Goal: Task Accomplishment & Management: Manage account settings

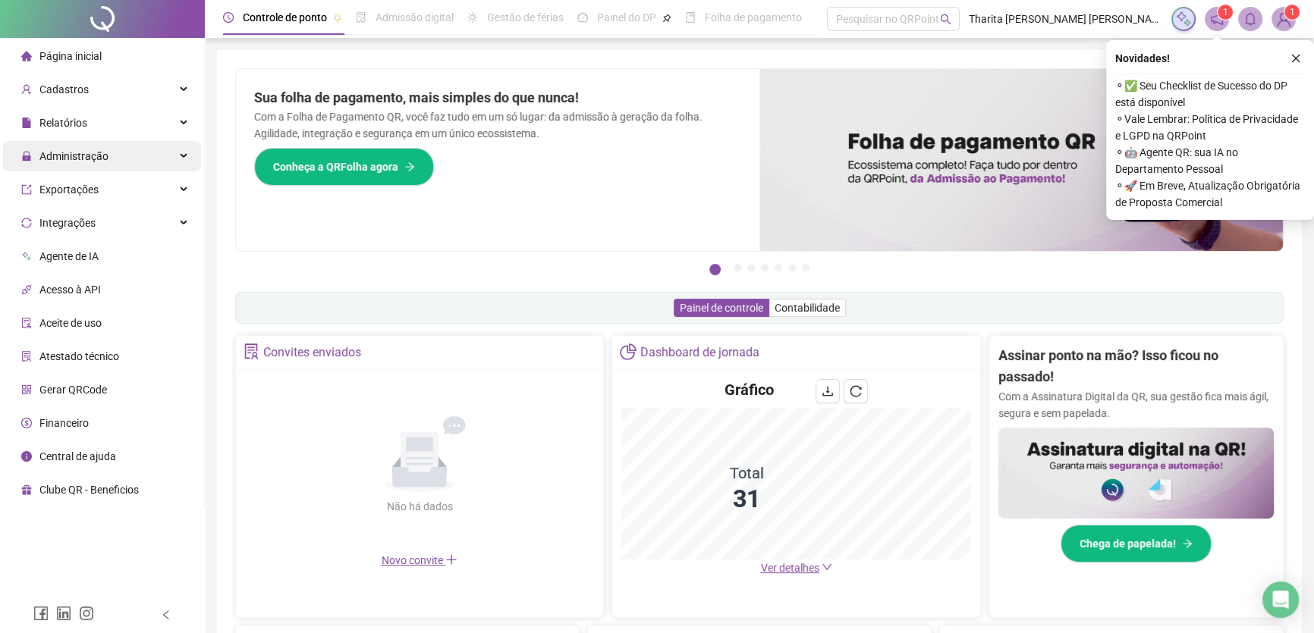
click at [81, 161] on span "Administração" at bounding box center [73, 156] width 69 height 12
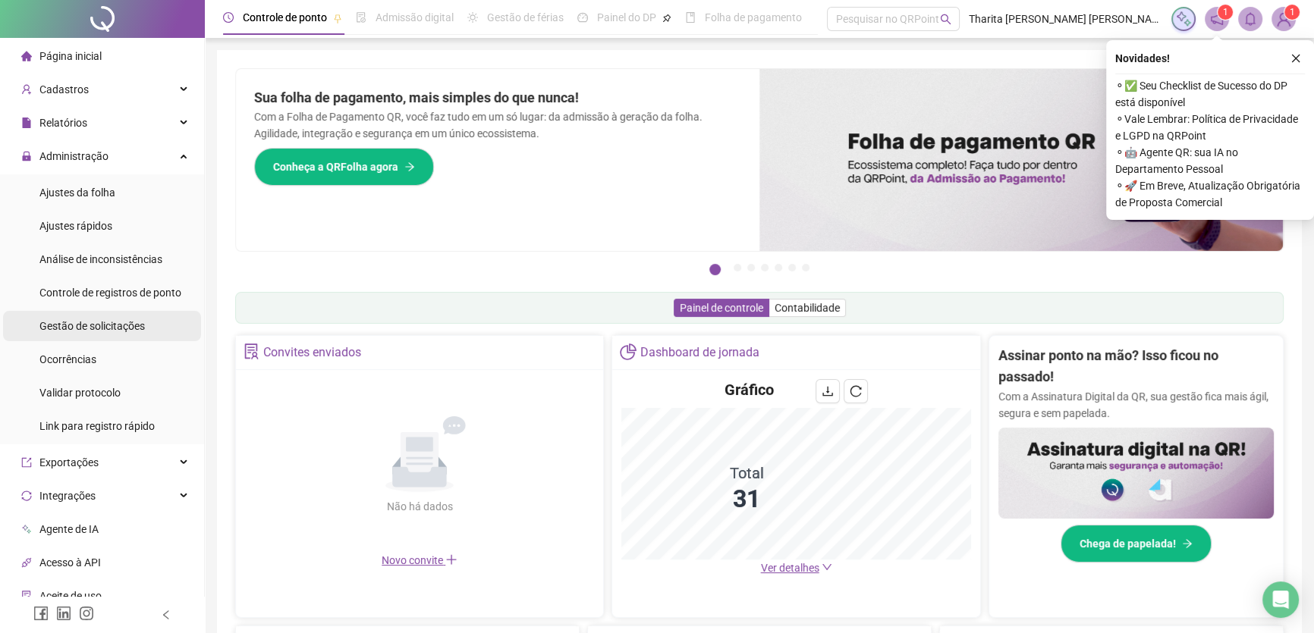
click at [111, 326] on span "Gestão de solicitações" at bounding box center [91, 326] width 105 height 12
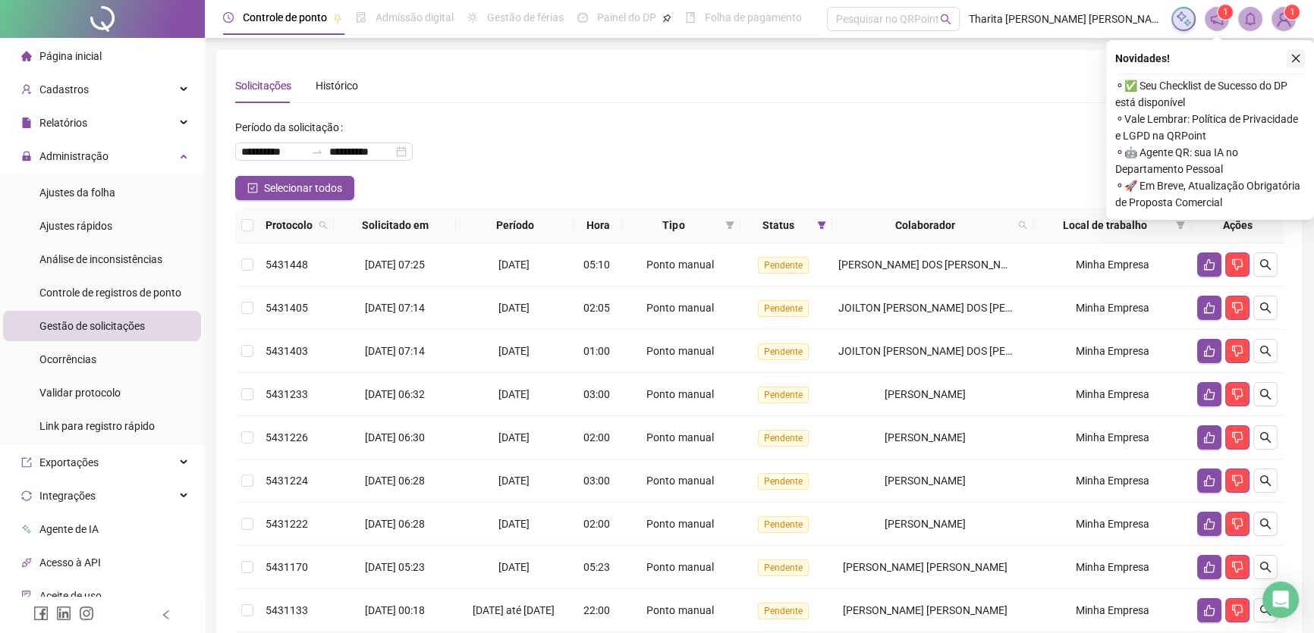
click at [1296, 58] on icon "close" at bounding box center [1295, 58] width 11 height 11
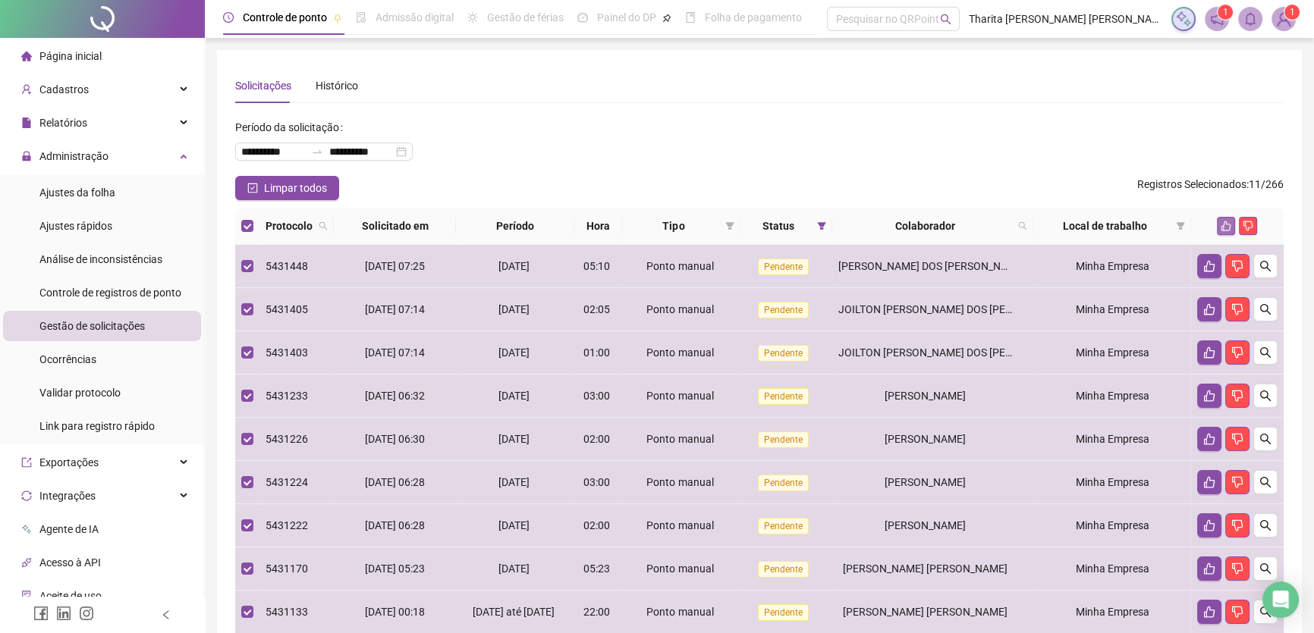
click at [1229, 225] on icon "like" at bounding box center [1226, 226] width 11 height 11
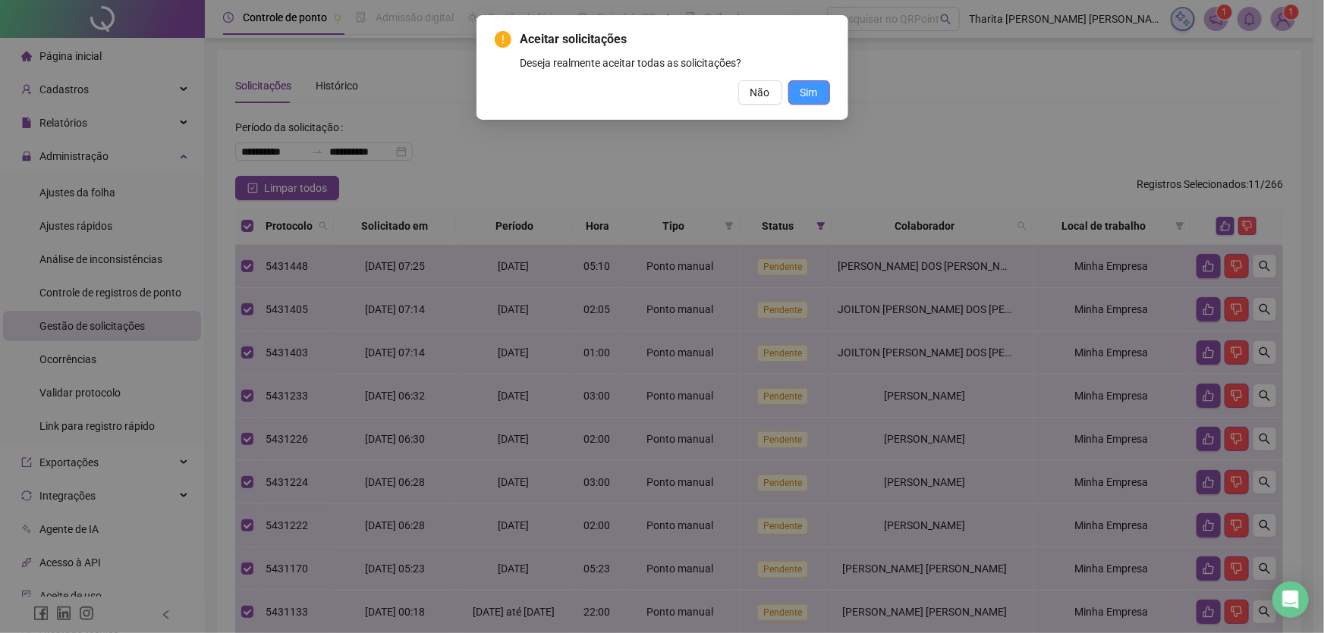
click at [803, 93] on span "Sim" at bounding box center [808, 92] width 17 height 17
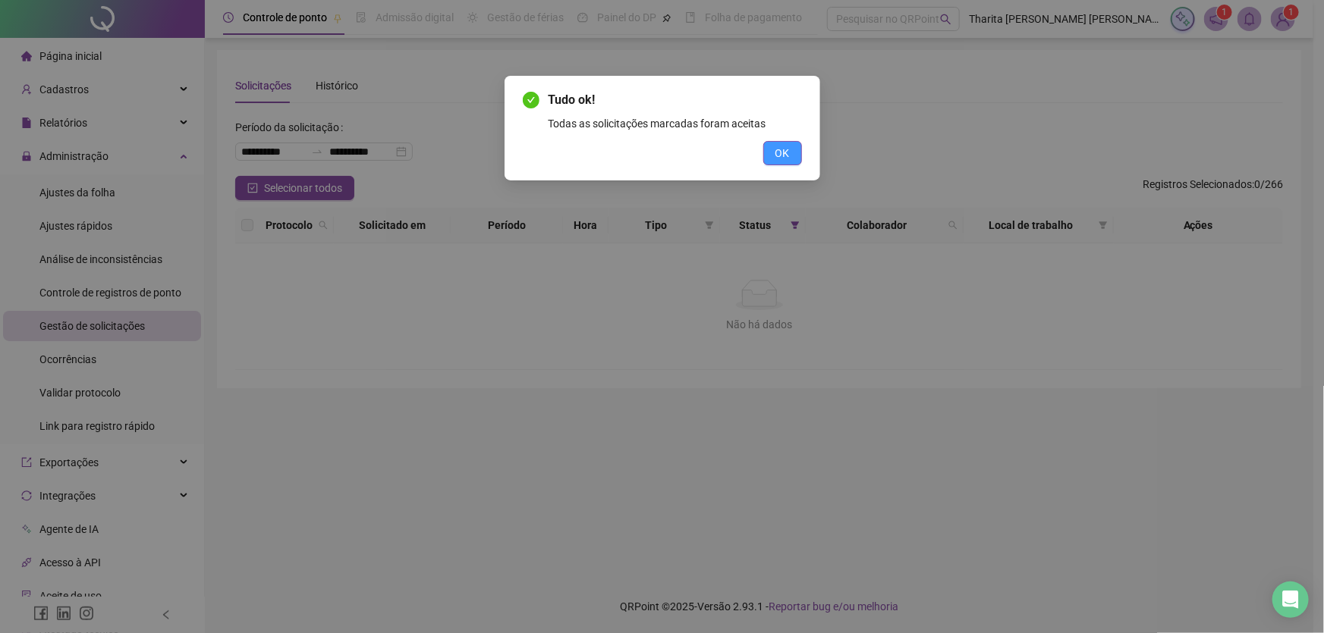
click at [796, 159] on button "OK" at bounding box center [782, 153] width 39 height 24
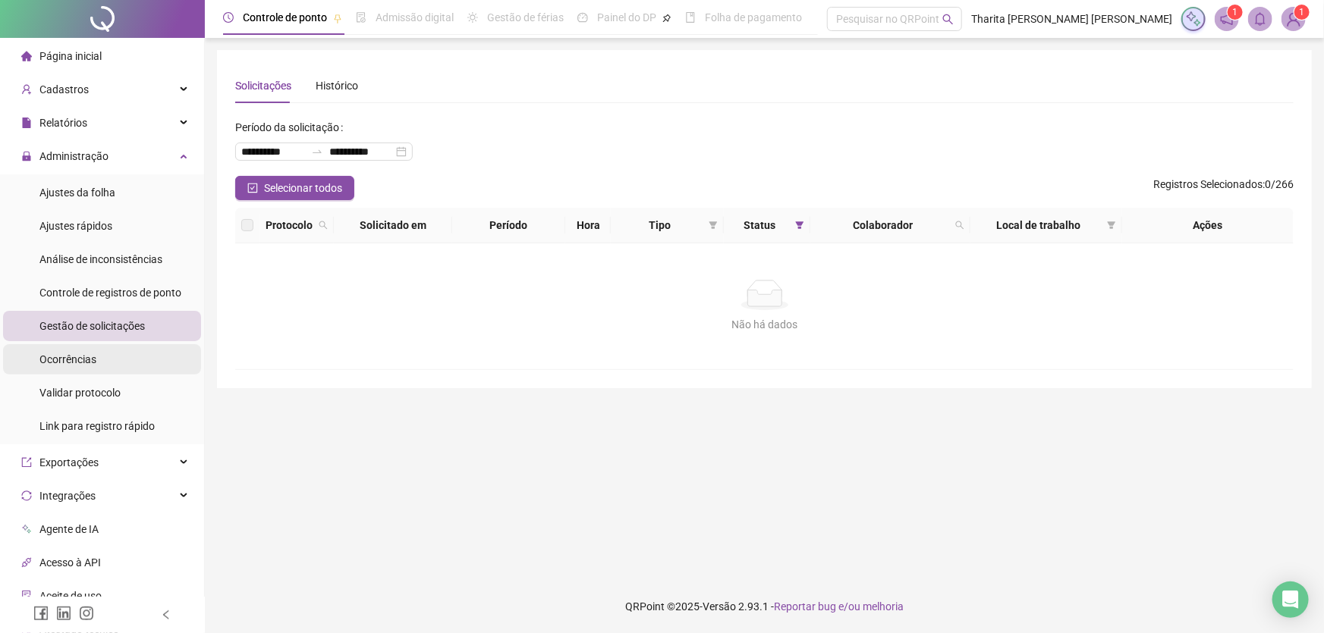
click at [100, 361] on li "Ocorrências" at bounding box center [102, 359] width 198 height 30
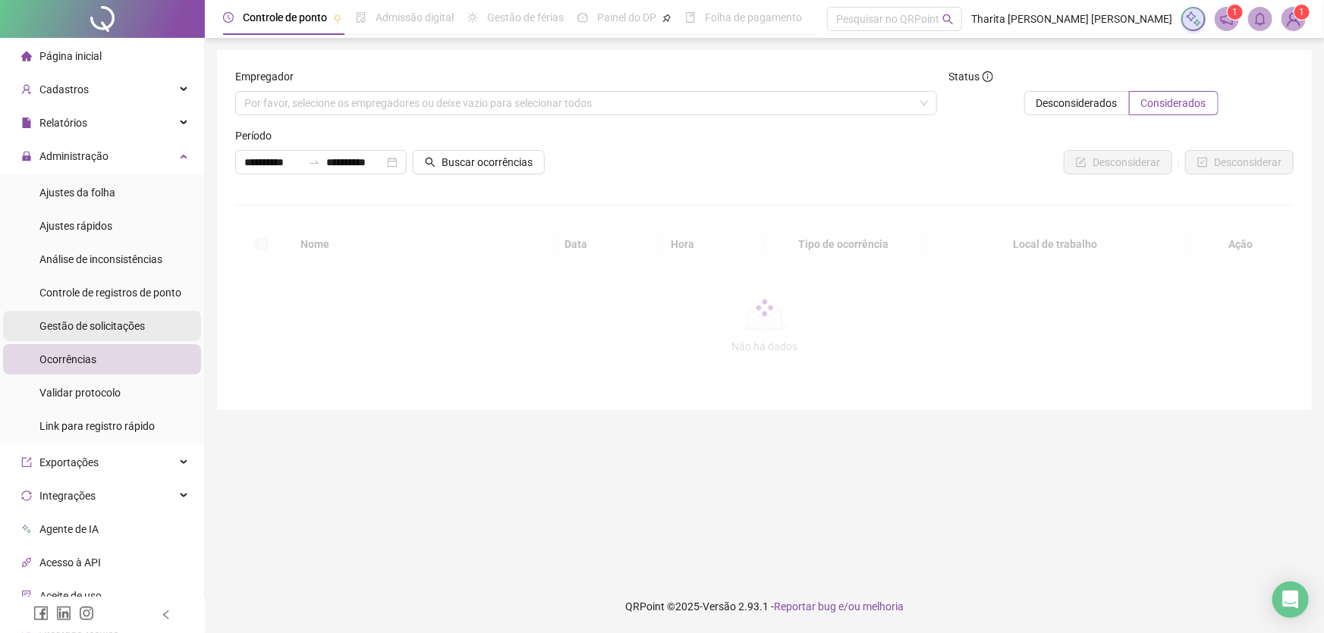
click at [129, 320] on span "Gestão de solicitações" at bounding box center [91, 326] width 105 height 12
